Goal: Check status

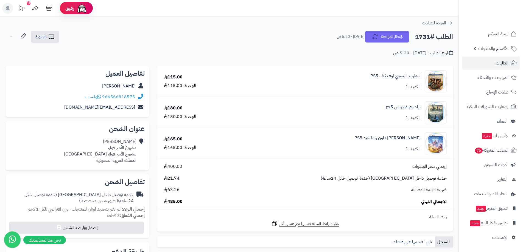
click at [496, 60] on link "الطلبات" at bounding box center [491, 63] width 58 height 13
